Goal: Task Accomplishment & Management: Manage account settings

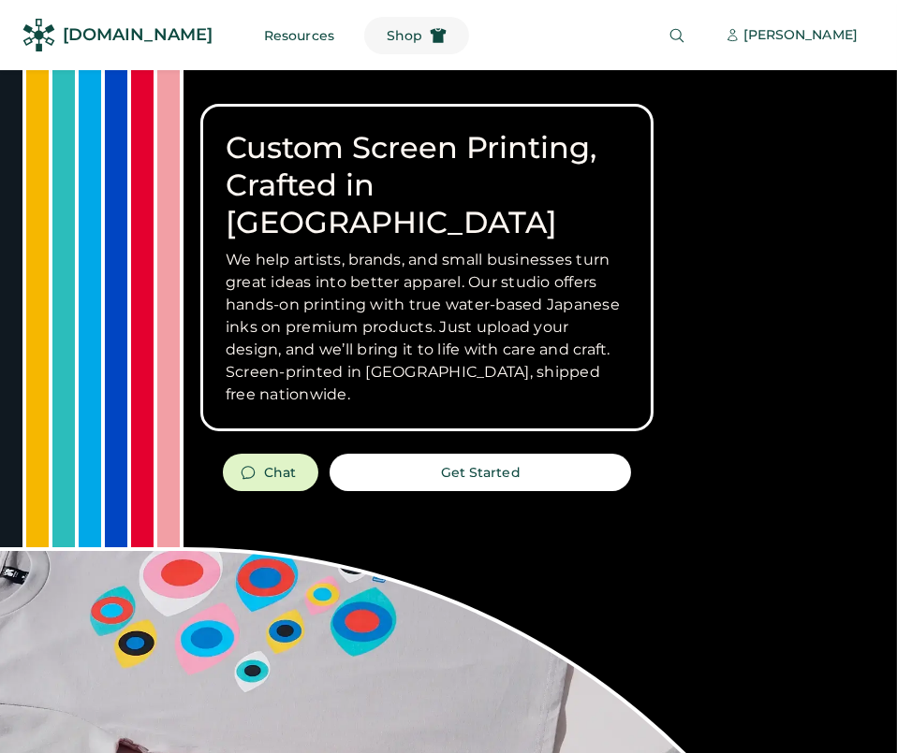
click at [430, 36] on use at bounding box center [438, 35] width 16 height 15
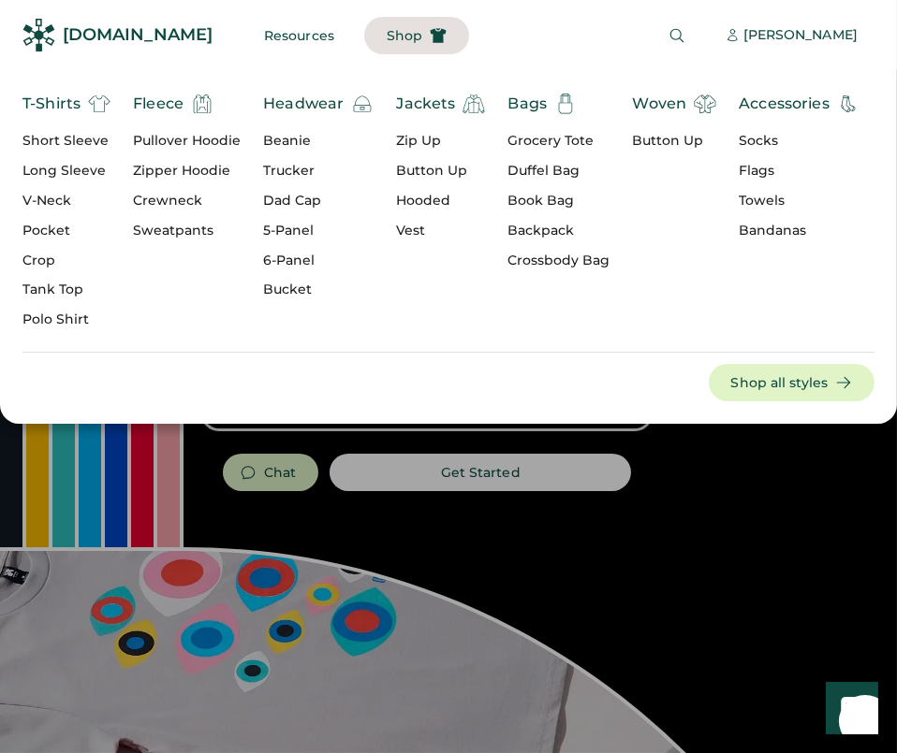
click at [78, 105] on div "T-Shirts" at bounding box center [51, 104] width 58 height 22
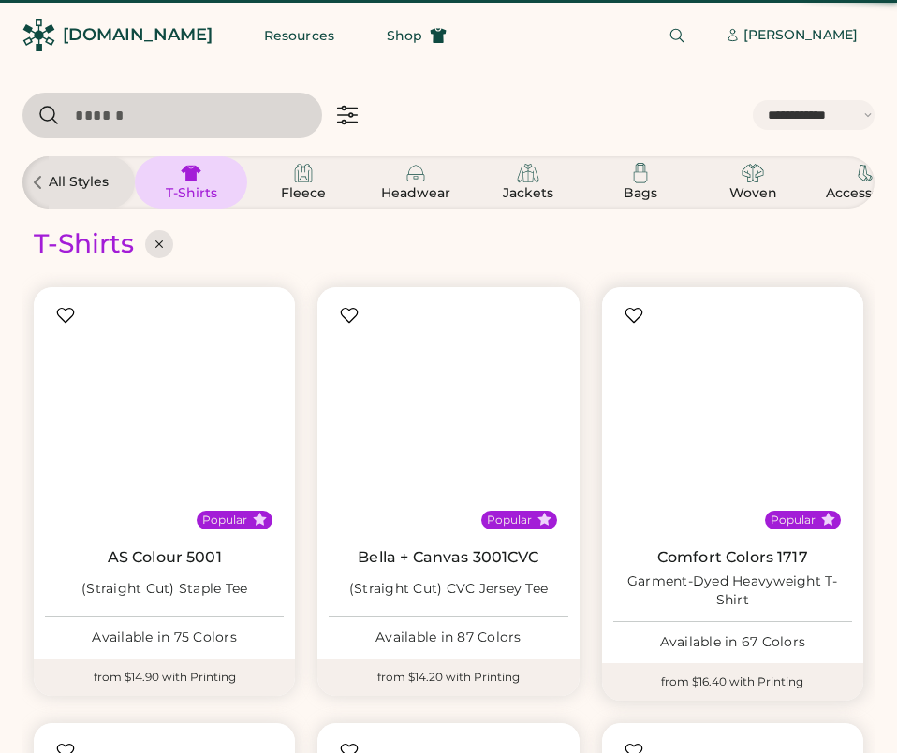
select select "*****"
select select "*"
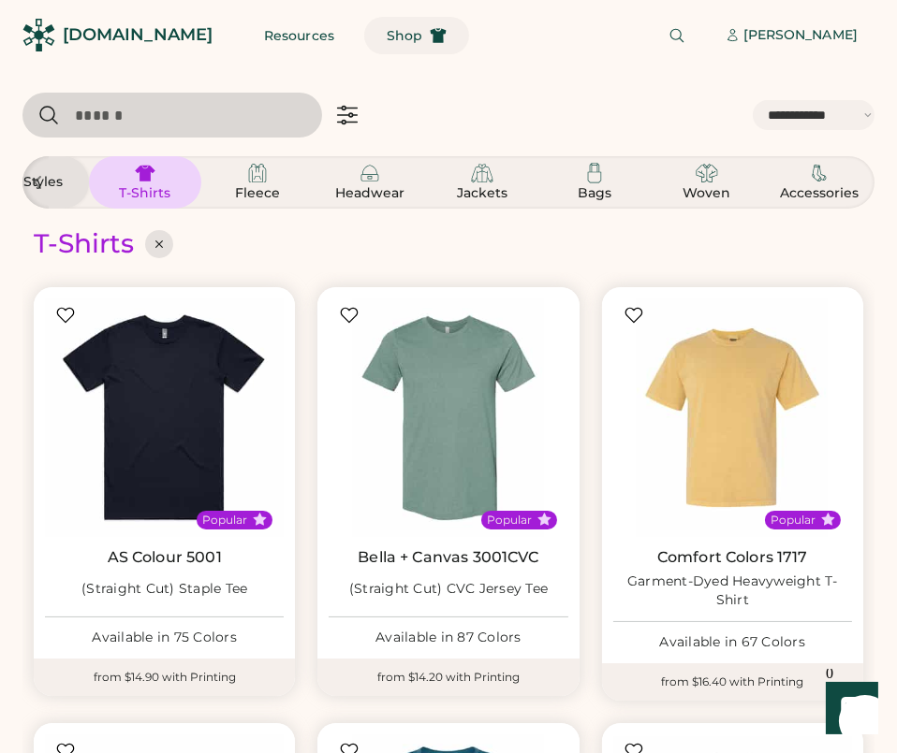
click at [386, 29] on span "Shop" at bounding box center [404, 35] width 36 height 13
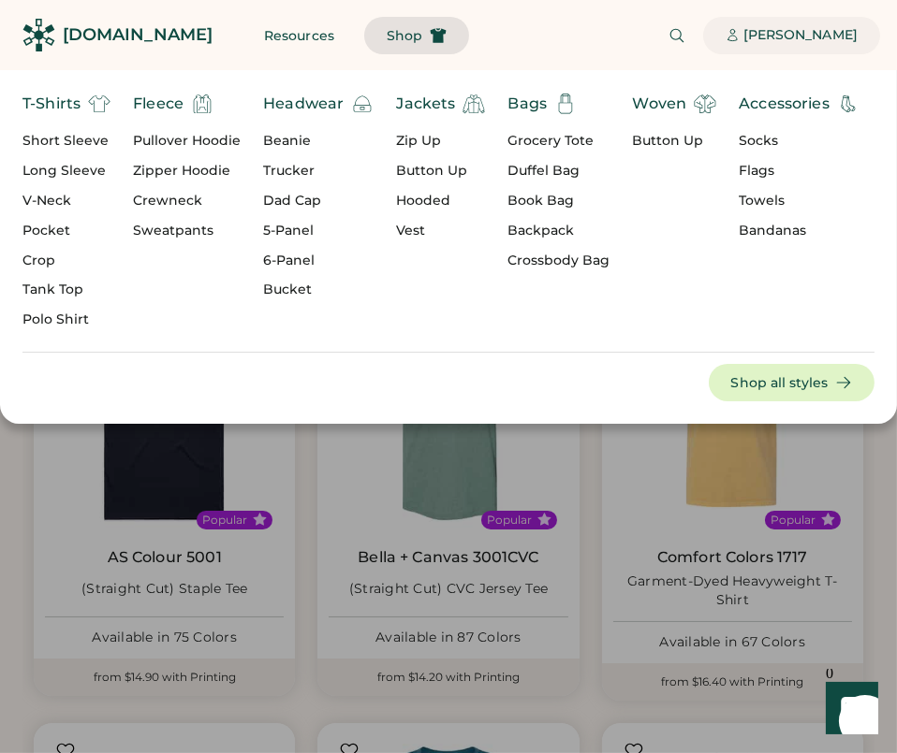
click at [827, 32] on div "[PERSON_NAME]" at bounding box center [800, 35] width 114 height 19
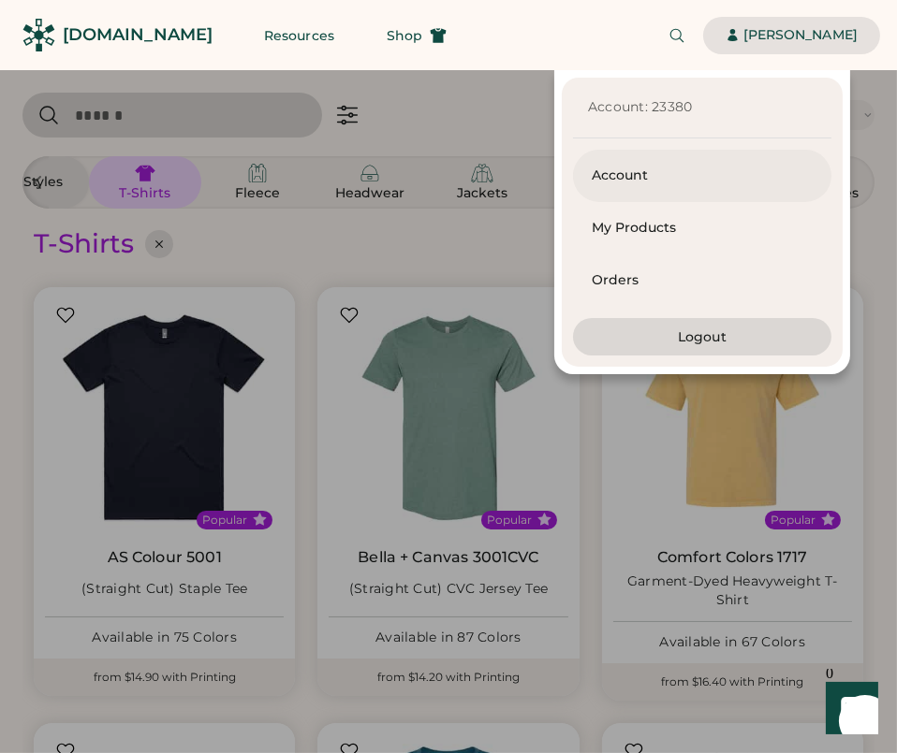
click at [637, 177] on div "Account" at bounding box center [701, 176] width 221 height 19
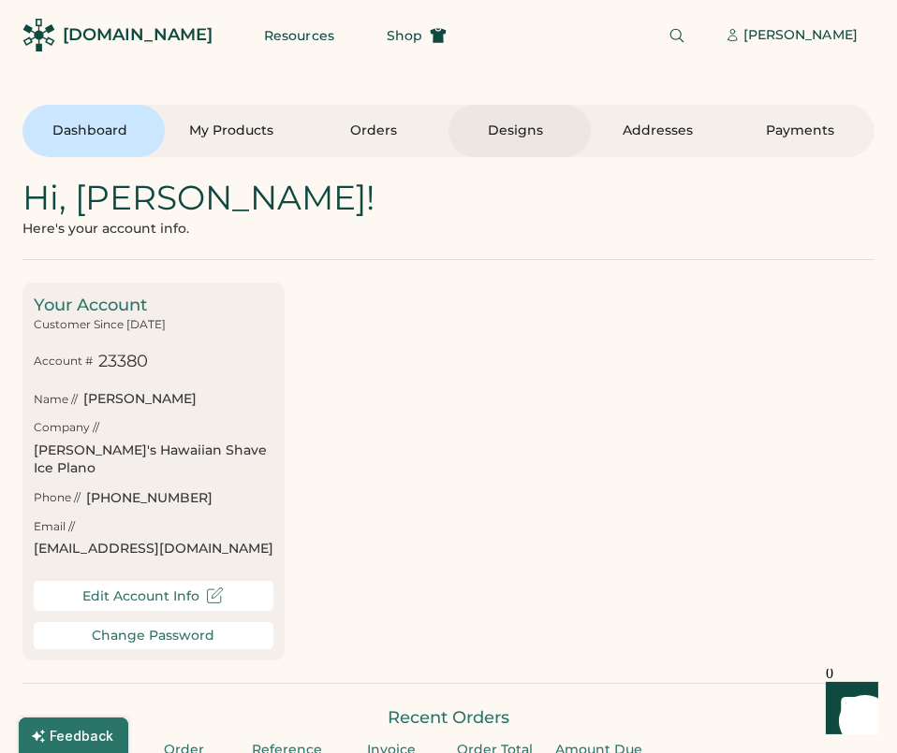
click at [492, 128] on div "Designs" at bounding box center [515, 131] width 97 height 19
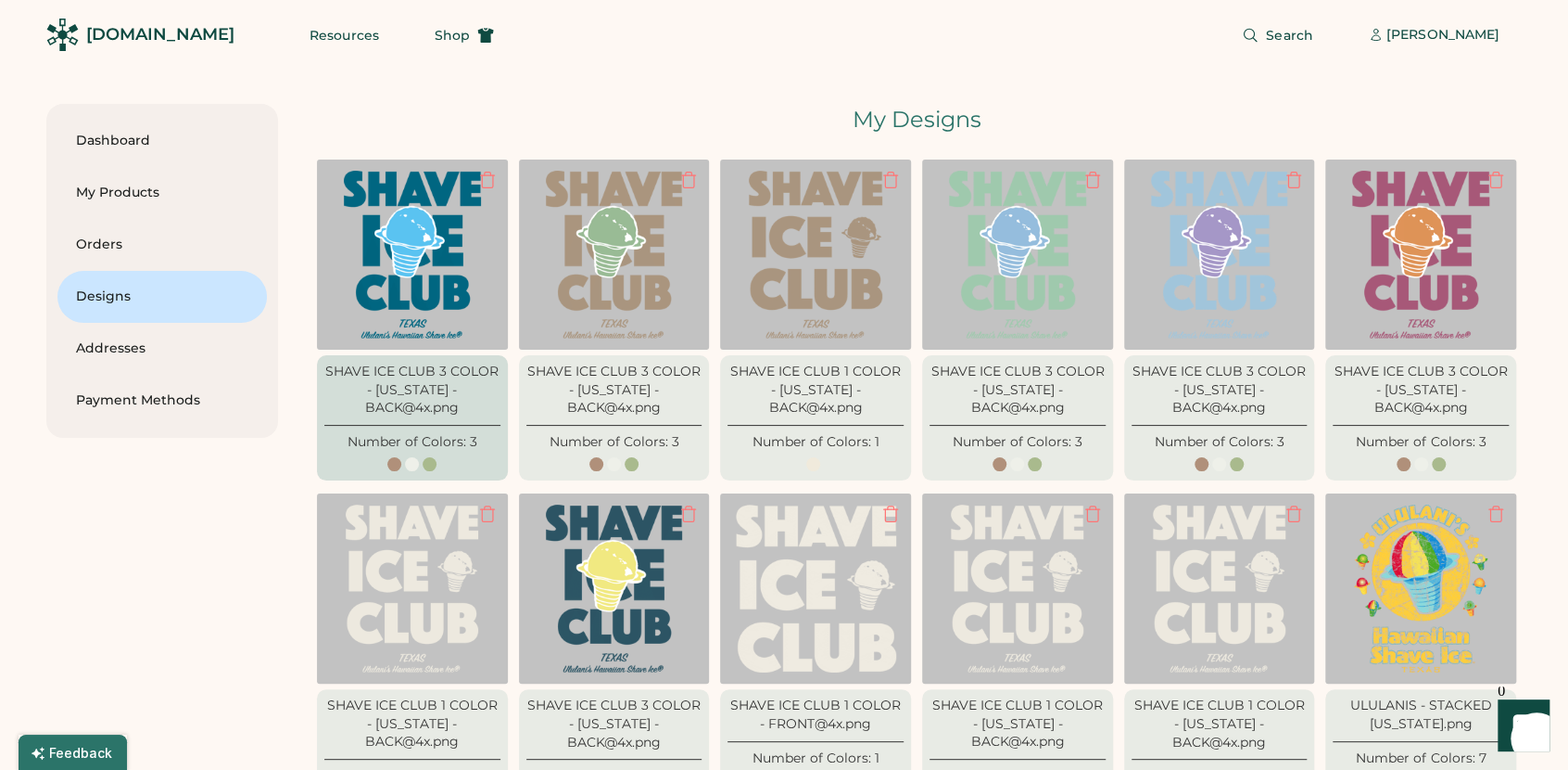
click at [404, 294] on img at bounding box center [412, 255] width 168 height 168
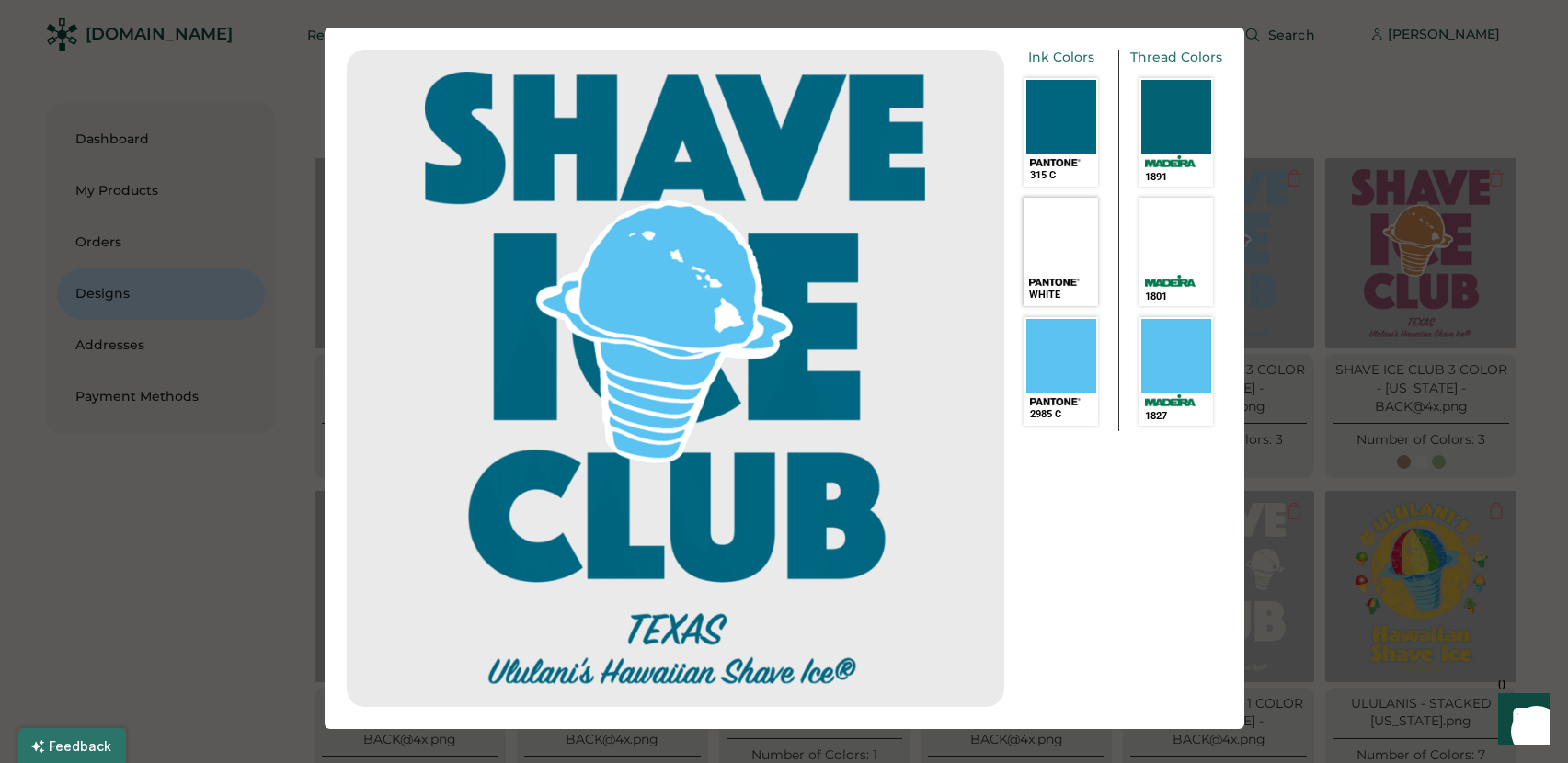
click at [880, 251] on div "SELECT A COLOR" at bounding box center [1060, 236] width 71 height 74
click at [880, 247] on div "SELECT A COLOR" at bounding box center [1060, 236] width 71 height 74
click at [880, 133] on div at bounding box center [1175, 116] width 71 height 74
click at [880, 270] on div "SELECT A COLOR" at bounding box center [1175, 236] width 71 height 74
click at [880, 333] on div "SELECT A COLOR" at bounding box center [1175, 355] width 71 height 74
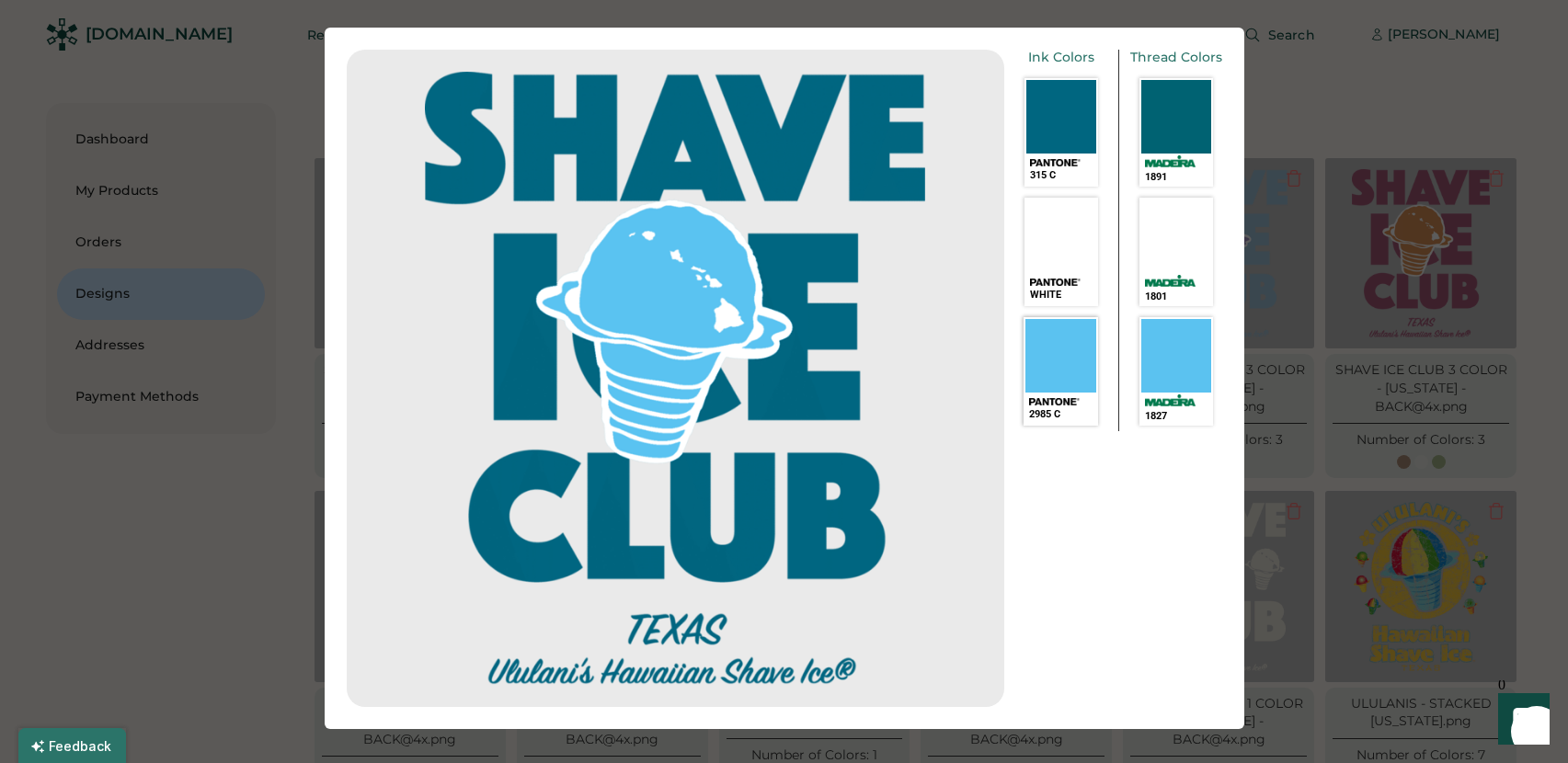
click at [880, 363] on div "SELECT A COLOR" at bounding box center [1060, 355] width 71 height 74
click at [880, 257] on div "SELECT A COLOR" at bounding box center [1060, 236] width 71 height 74
click at [880, 149] on div at bounding box center [1060, 116] width 71 height 74
click at [209, 609] on div at bounding box center [784, 381] width 1568 height 763
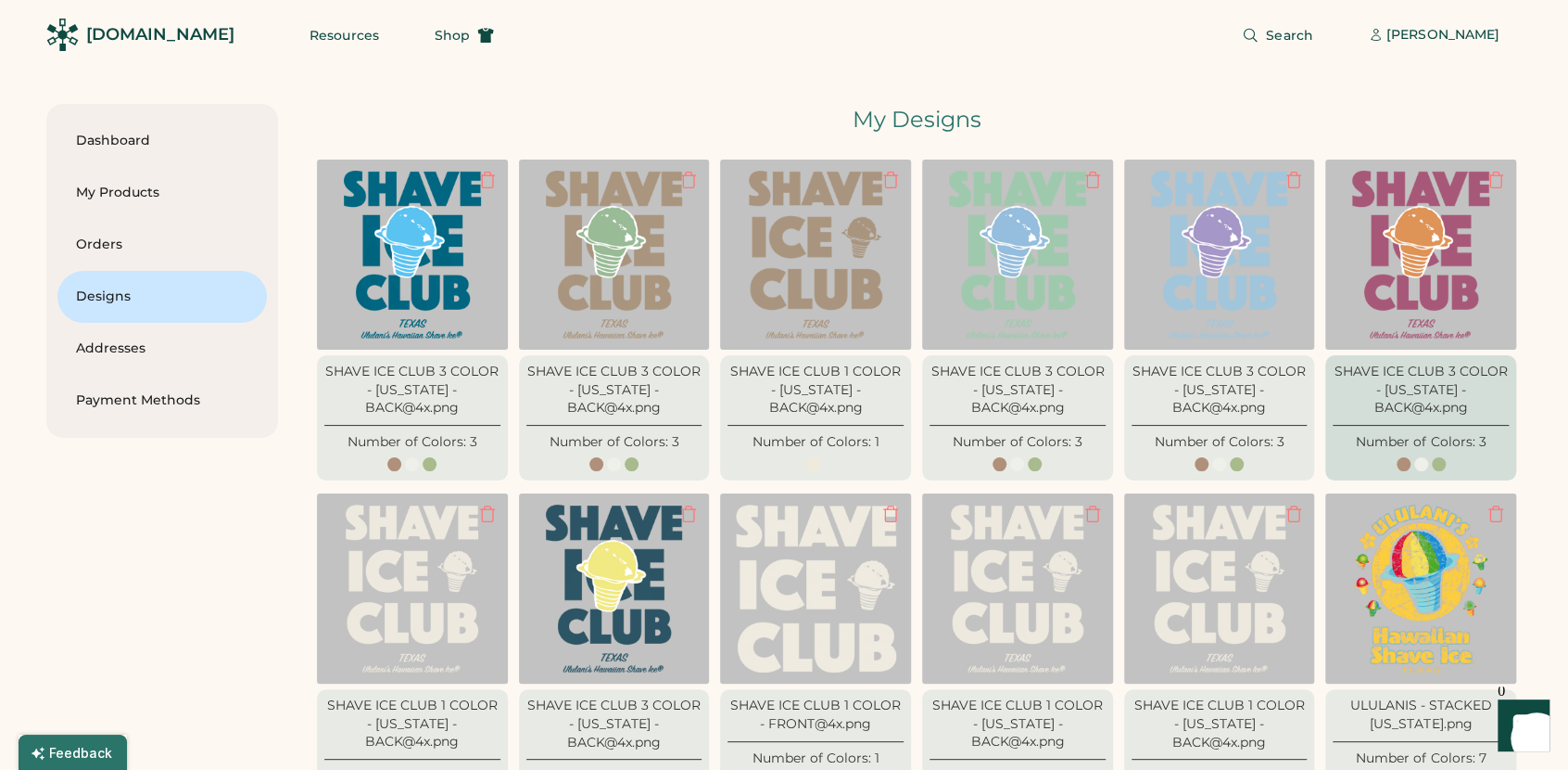
click at [888, 266] on img at bounding box center [1420, 255] width 168 height 168
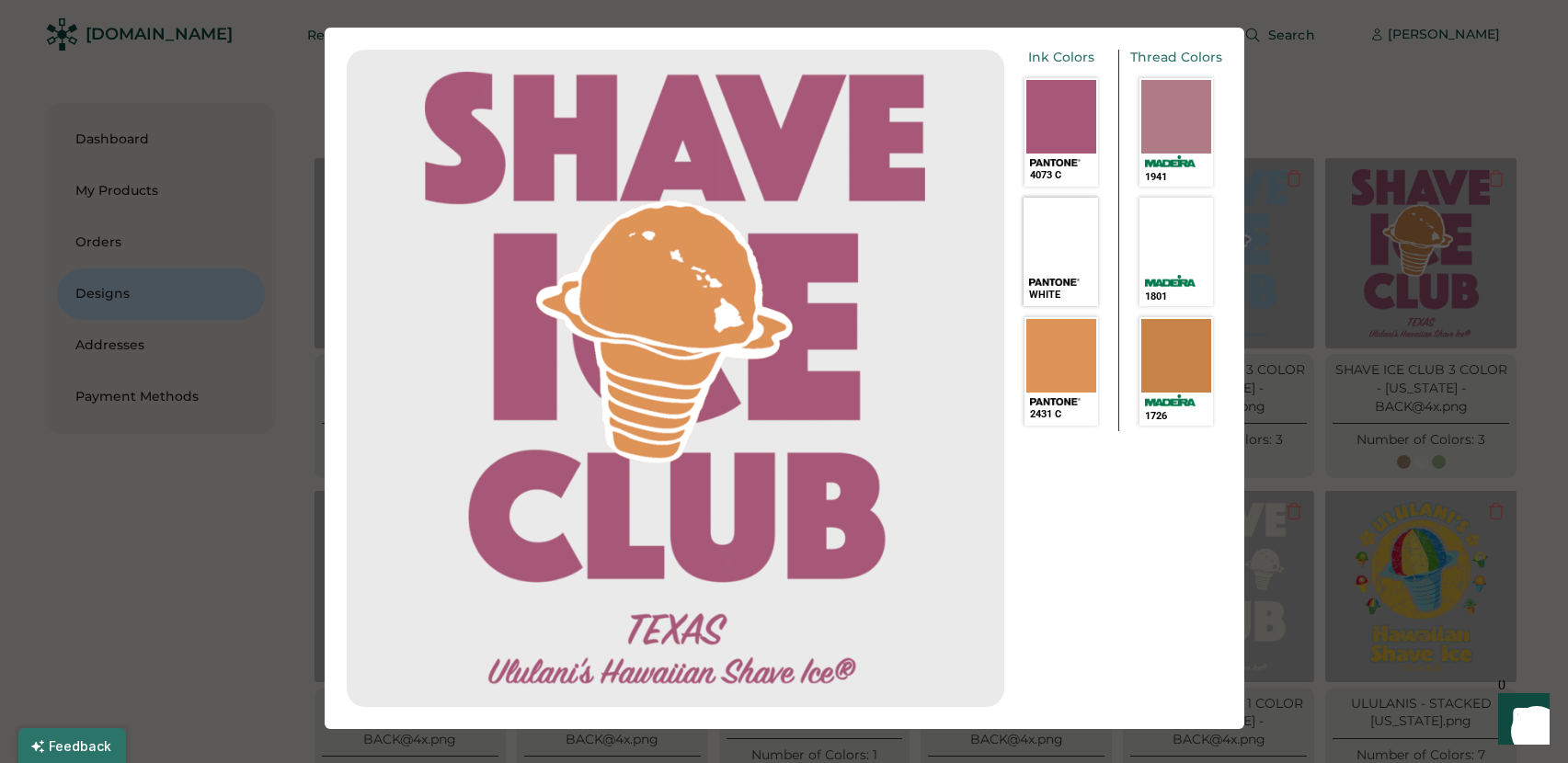
click at [880, 268] on div "SELECT A COLOR" at bounding box center [1060, 236] width 71 height 74
click at [880, 355] on div "SELECT A COLOR" at bounding box center [1060, 355] width 71 height 74
drag, startPoint x: 1184, startPoint y: 348, endPoint x: 1184, endPoint y: 332, distance: 16.0
click at [880, 342] on div "SELECT A COLOR" at bounding box center [1175, 355] width 70 height 74
drag, startPoint x: 1184, startPoint y: 270, endPoint x: 1184, endPoint y: 258, distance: 12.0
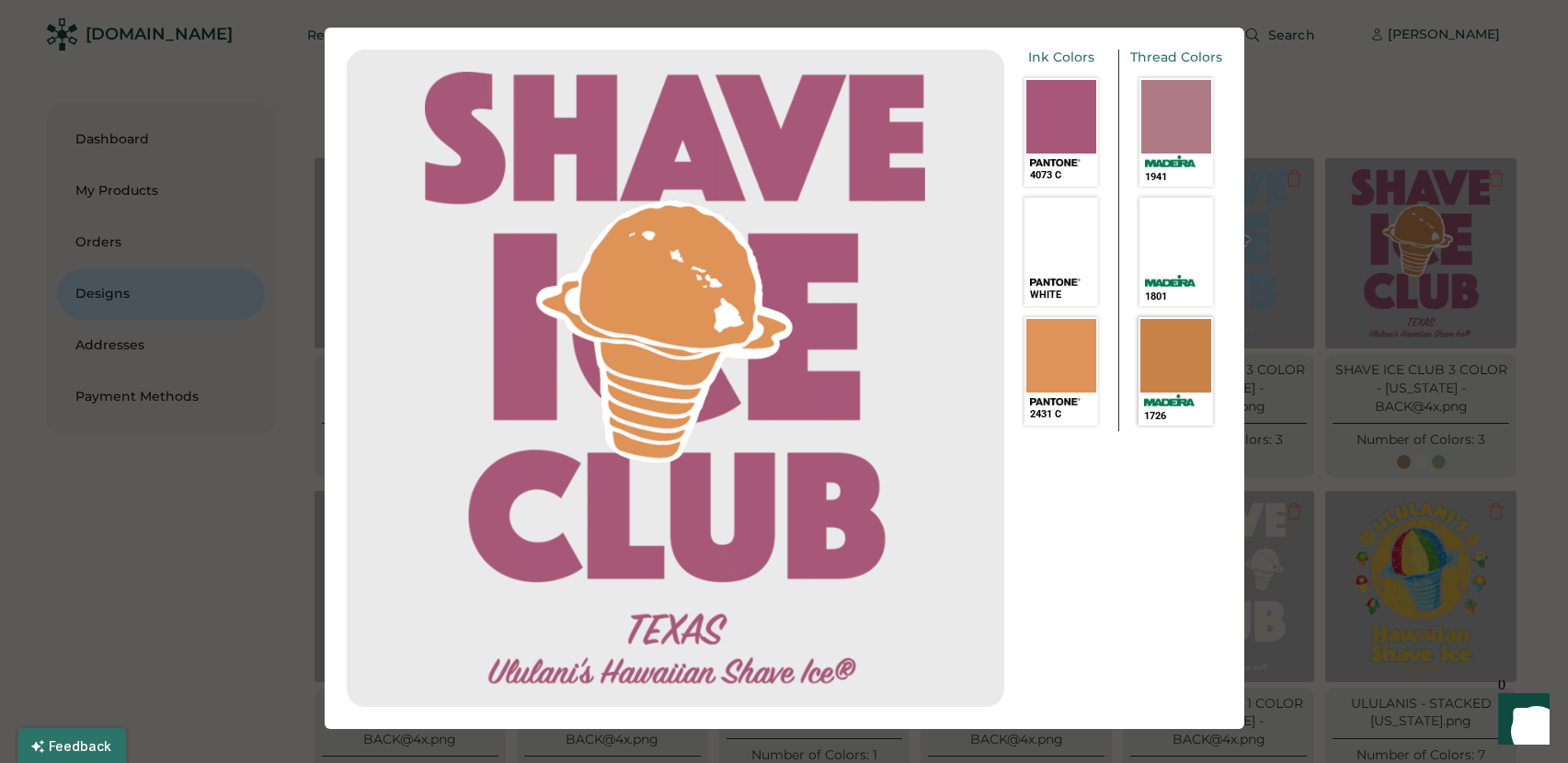
click at [880, 263] on div "SELECT A COLOR" at bounding box center [1175, 236] width 70 height 74
click at [880, 119] on div at bounding box center [1175, 116] width 71 height 74
click at [880, 122] on div at bounding box center [784, 381] width 1568 height 763
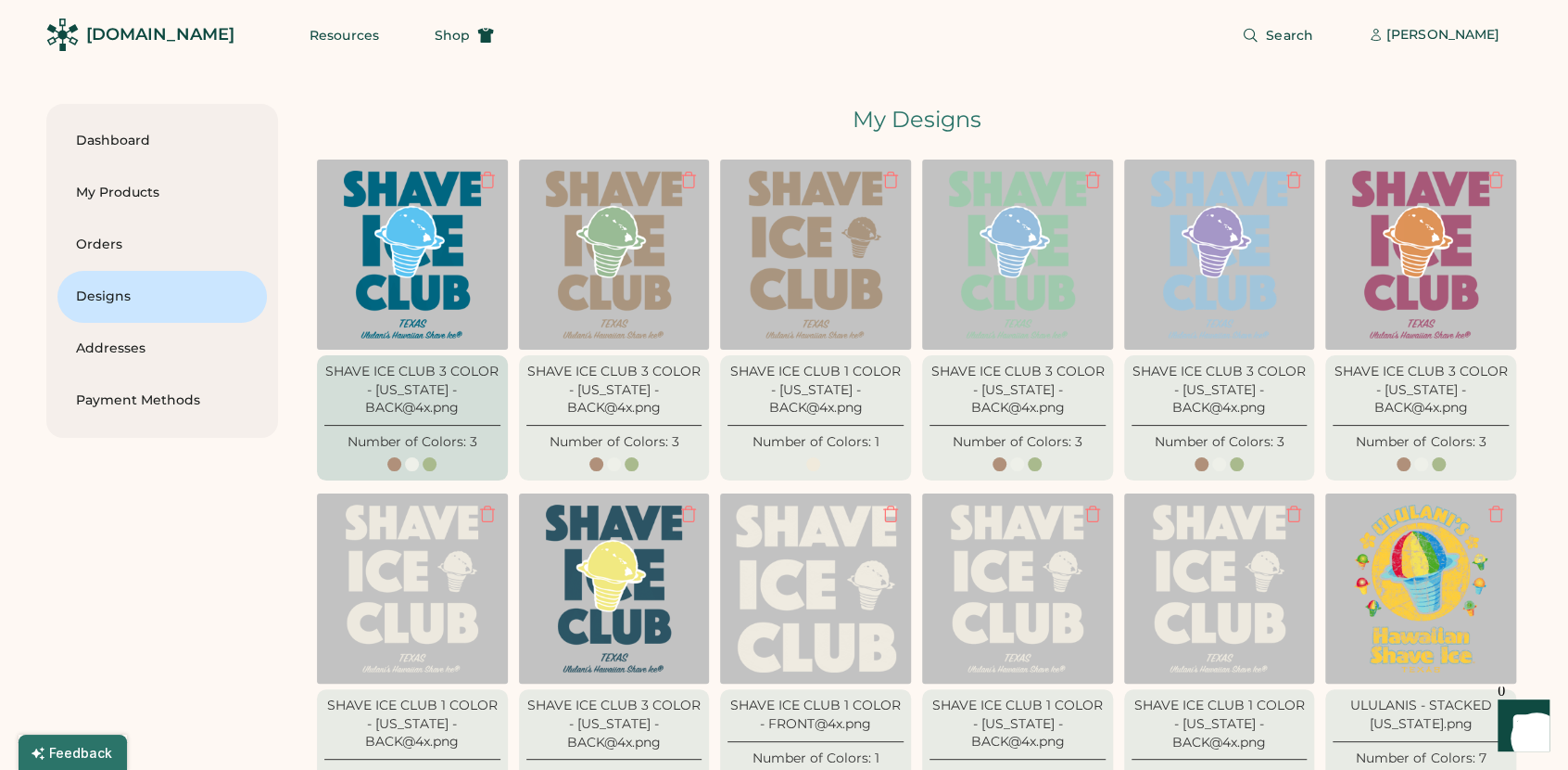
click at [429, 455] on div "SHAVE ICE CLUB 3 COLOR - TEXAS - BACK@4x.png Number of Colors: 3" at bounding box center [412, 416] width 191 height 124
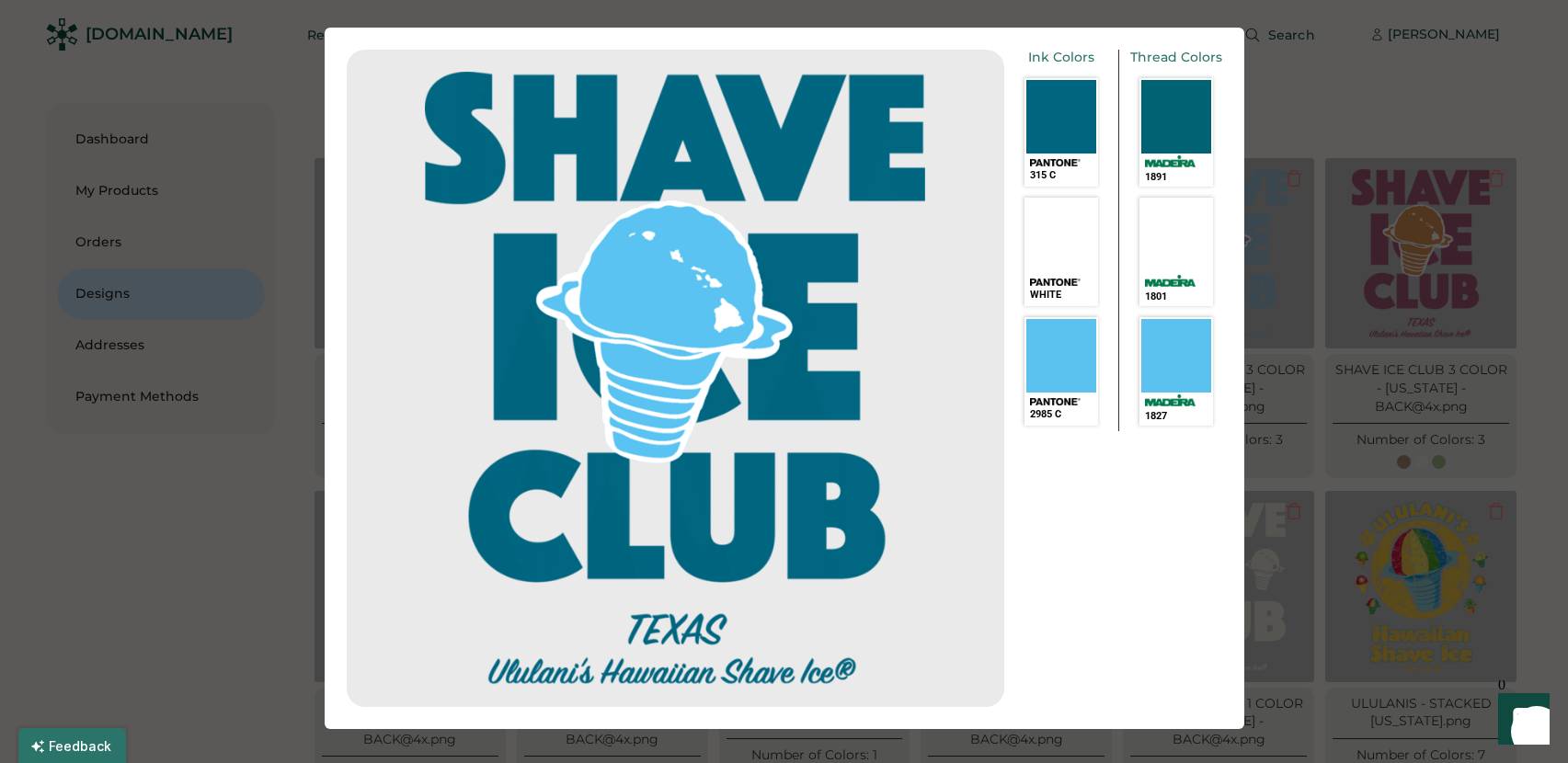
click at [880, 103] on div at bounding box center [784, 381] width 1568 height 763
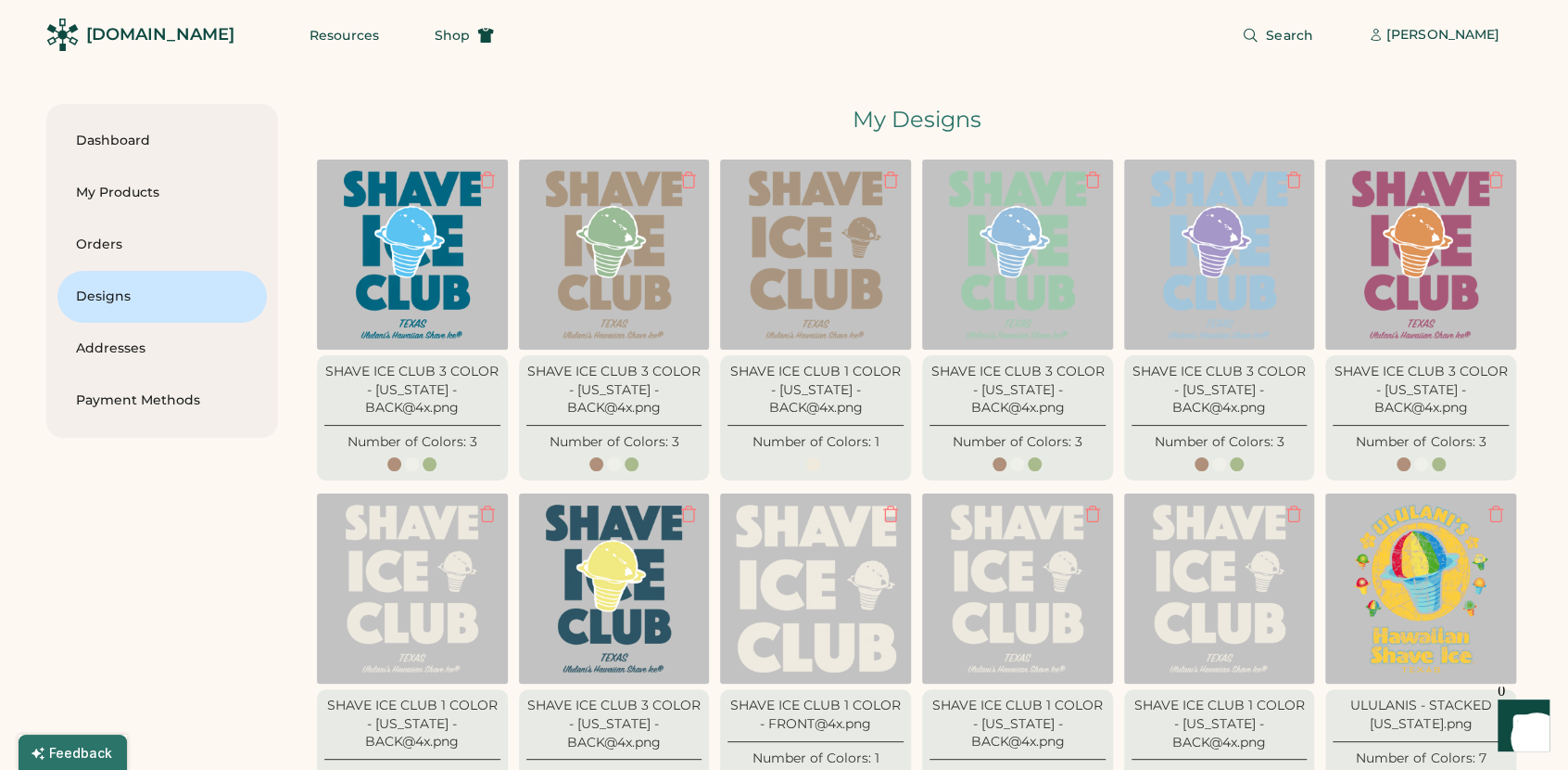
click at [363, 35] on div "Resources Shop" at bounding box center [401, 35] width 229 height 69
